Goal: Navigation & Orientation: Find specific page/section

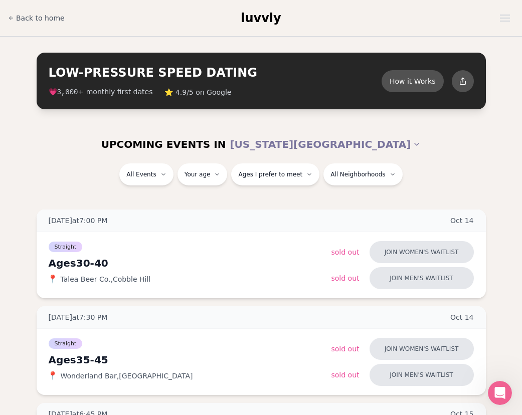
click at [266, 13] on span "luvvly" at bounding box center [261, 18] width 40 height 14
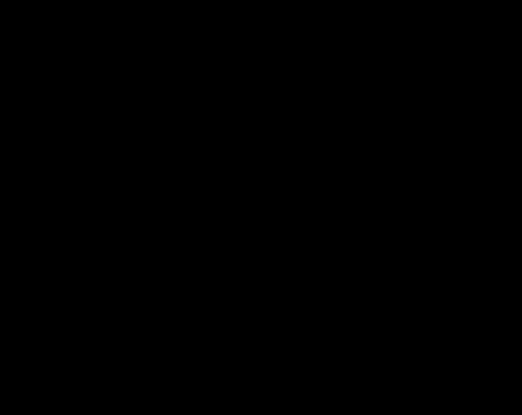
click at [266, 0] on html at bounding box center [261, 0] width 522 height 0
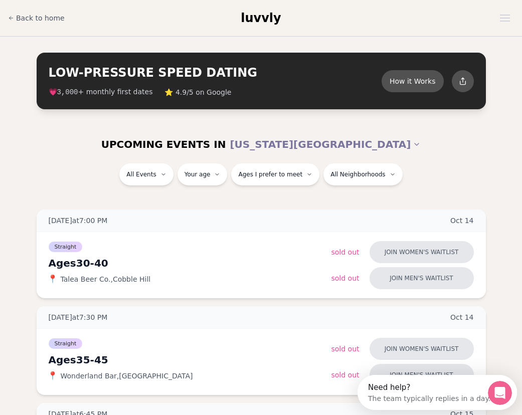
click at [135, 25] on div "Back to home luvvly" at bounding box center [261, 18] width 506 height 20
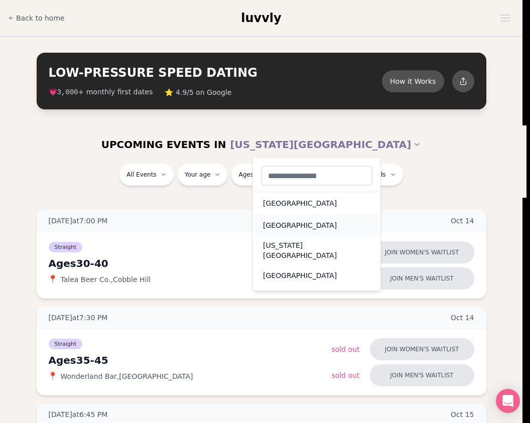
click at [299, 226] on div "Portland" at bounding box center [316, 225] width 123 height 22
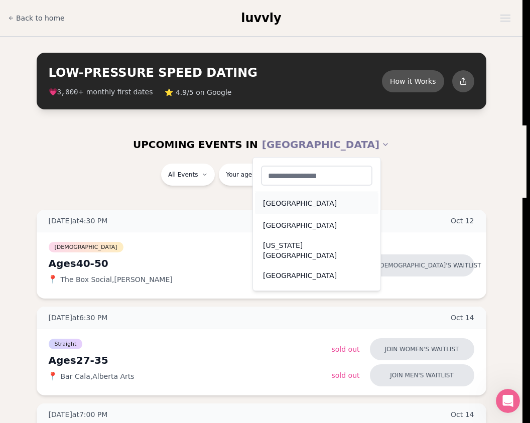
click at [308, 206] on div "Seattle" at bounding box center [316, 203] width 123 height 22
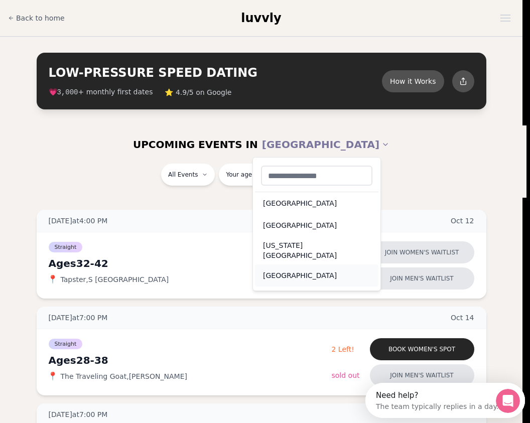
click at [300, 264] on div "San Francisco" at bounding box center [316, 275] width 123 height 22
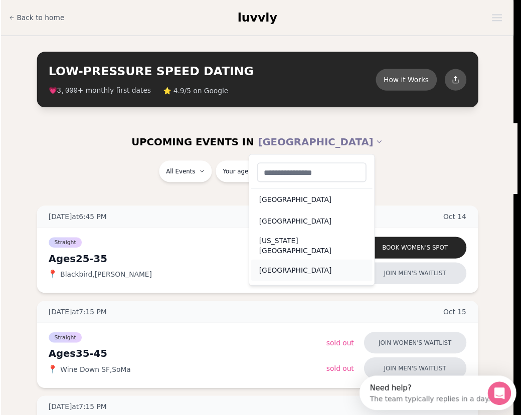
scroll to position [14, 0]
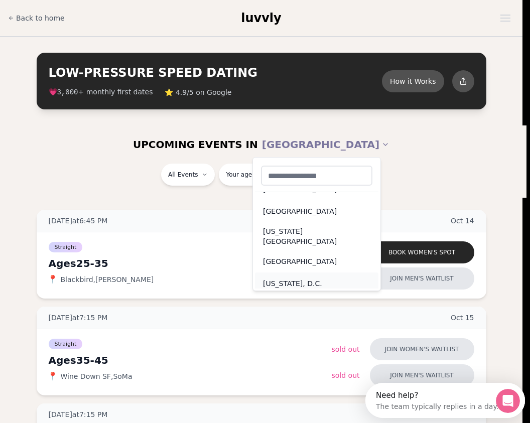
click at [324, 272] on div "Washington, D.C." at bounding box center [316, 283] width 123 height 22
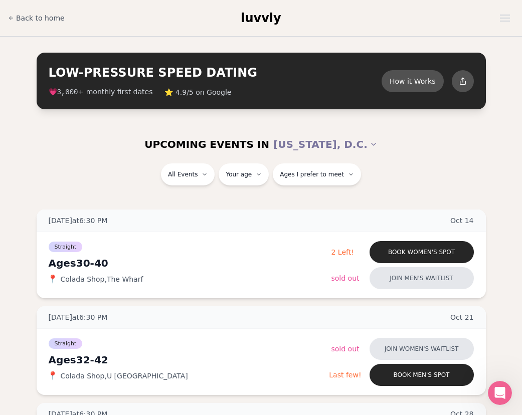
click at [270, 17] on span "luvvly" at bounding box center [261, 18] width 40 height 14
